Goal: Find specific page/section: Find specific page/section

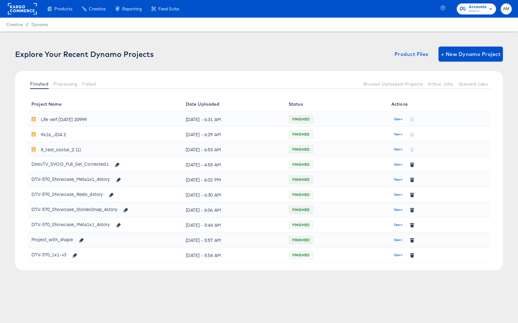
click at [508, 8] on span "AM" at bounding box center [507, 8] width 6 height 7
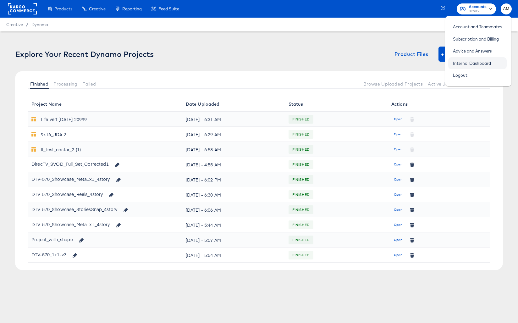
click at [479, 67] on link "Internal Dashboard" at bounding box center [472, 63] width 47 height 11
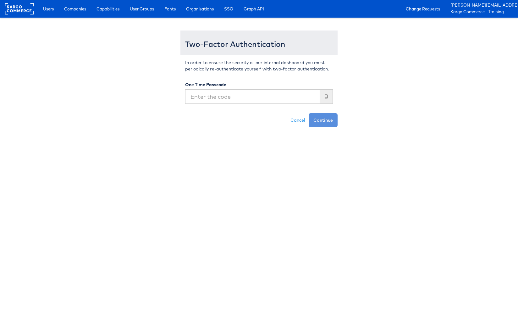
click at [249, 95] on input "text" at bounding box center [252, 96] width 135 height 14
type input "611680"
click at [309, 113] on button "Continue" at bounding box center [323, 120] width 29 height 14
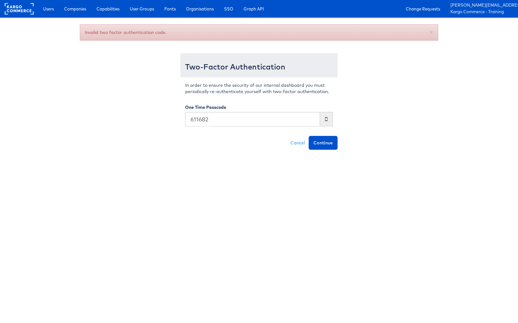
type input "611682"
click at [309, 136] on button "Continue" at bounding box center [323, 143] width 29 height 14
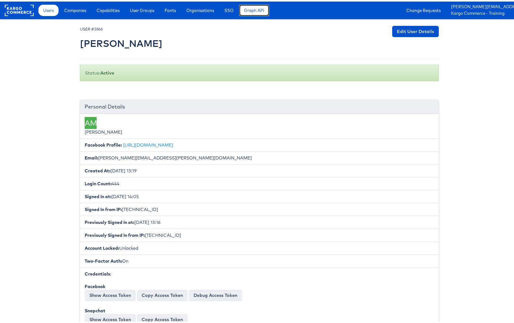
click at [256, 13] on link "Graph API" at bounding box center [254, 8] width 30 height 11
